Goal: Information Seeking & Learning: Learn about a topic

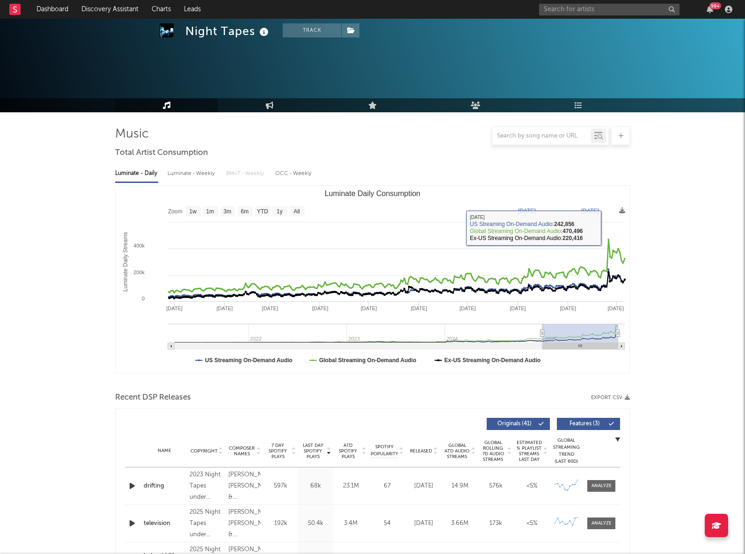
select select "6m"
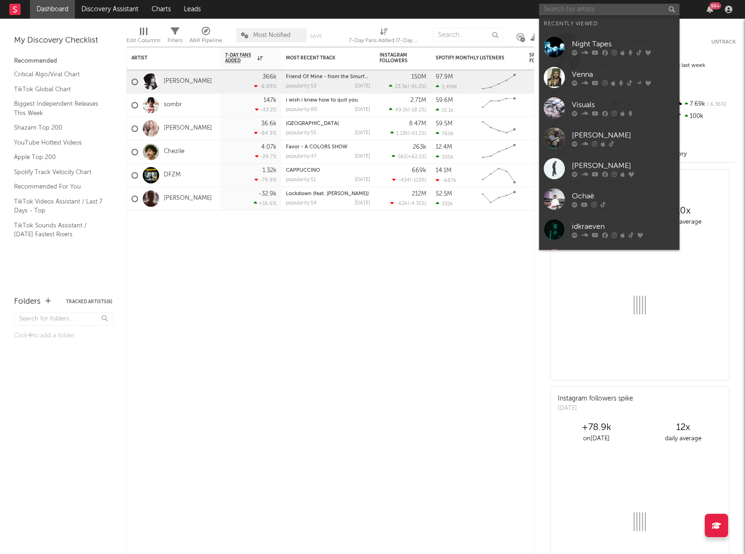
click at [604, 8] on input "text" at bounding box center [609, 10] width 140 height 12
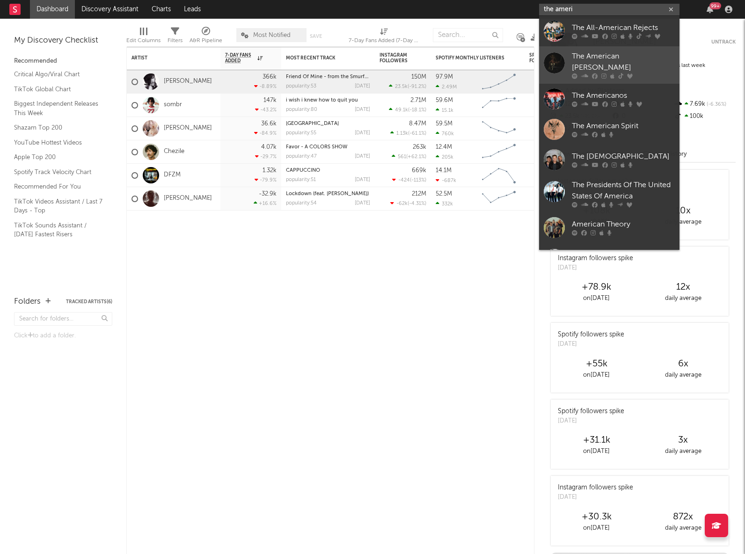
type input "the ameri"
click at [612, 73] on icon at bounding box center [612, 76] width 4 height 6
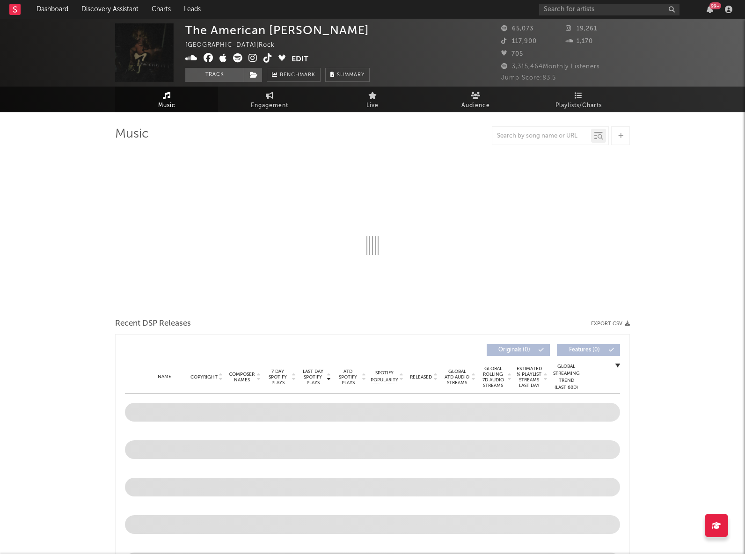
select select "6m"
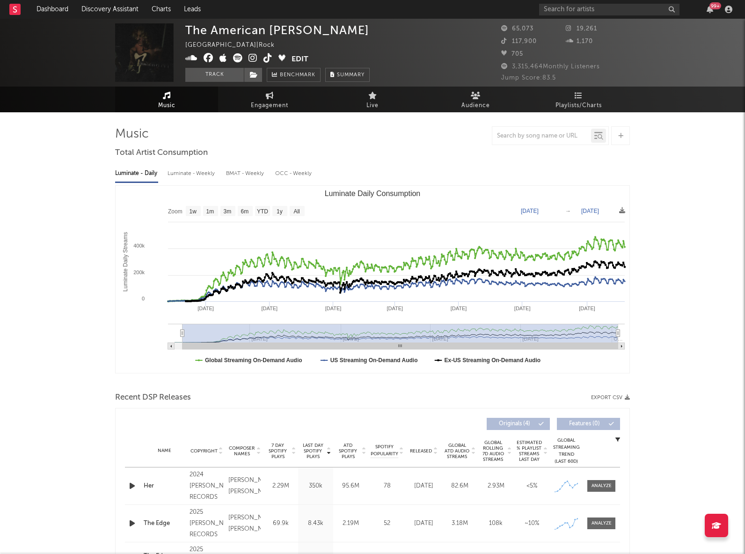
type input "2024-07-23"
drag, startPoint x: 434, startPoint y: 331, endPoint x: 181, endPoint y: 348, distance: 254.3
click at [181, 348] on icon "Created with Highcharts 10.3.3 Luminate Daily Streams Luminate Daily Consumptio…" at bounding box center [373, 279] width 514 height 187
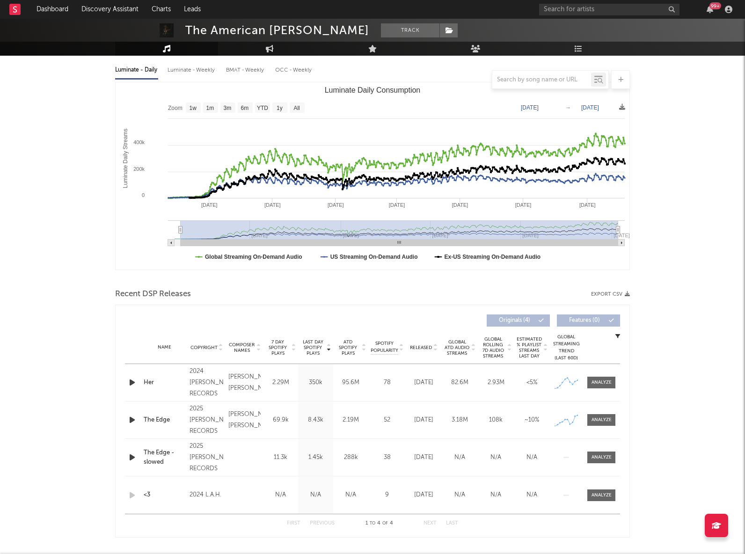
scroll to position [106, 0]
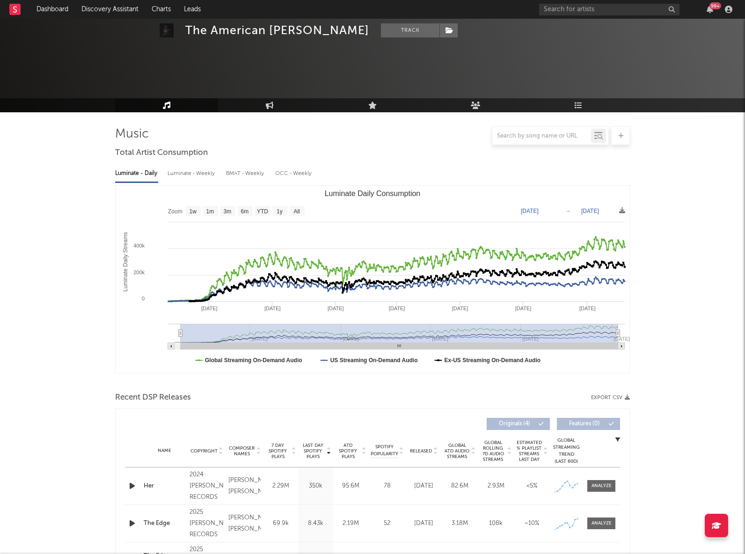
select select "6m"
